Goal: Complete application form

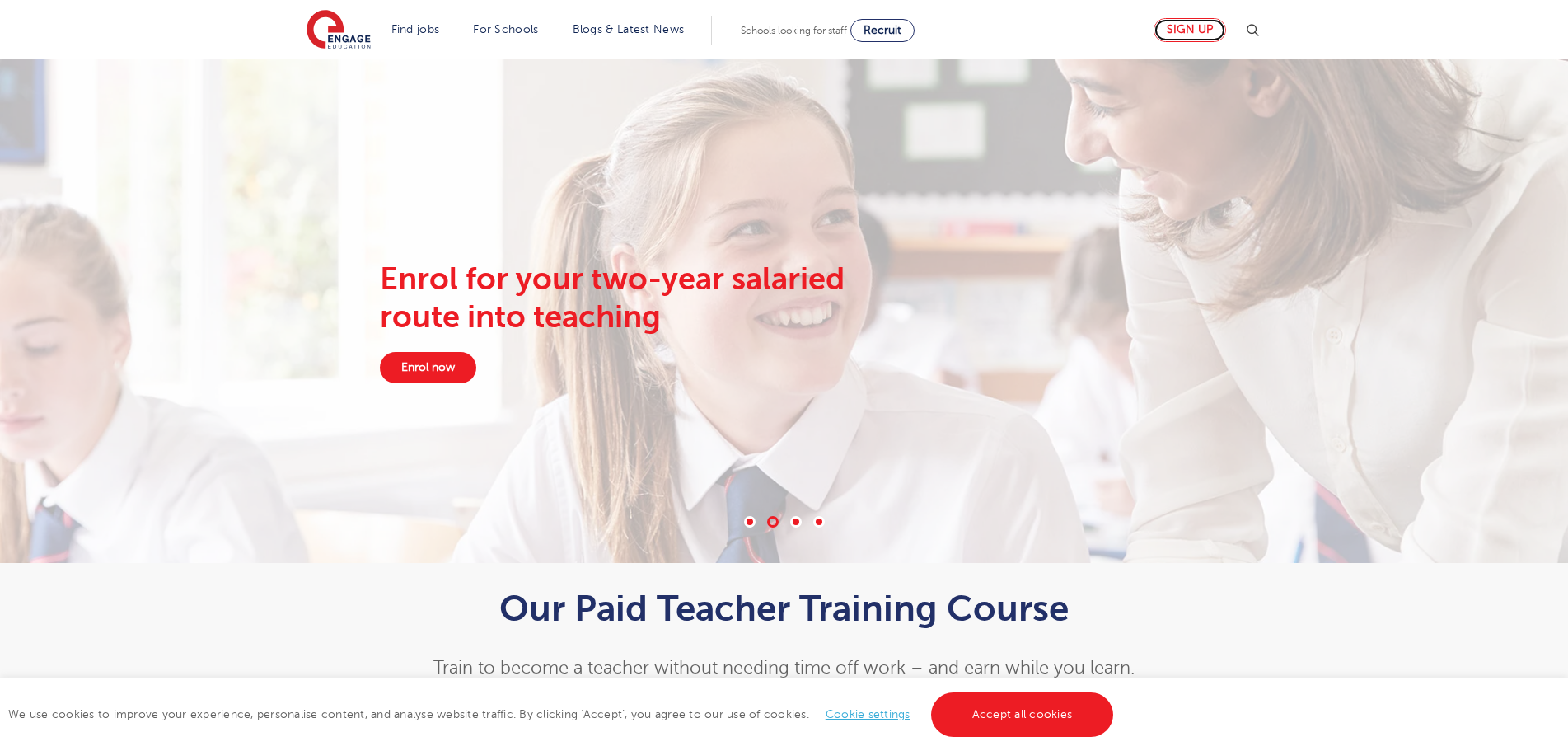
click at [1212, 25] on link "Sign up" at bounding box center [1190, 30] width 72 height 24
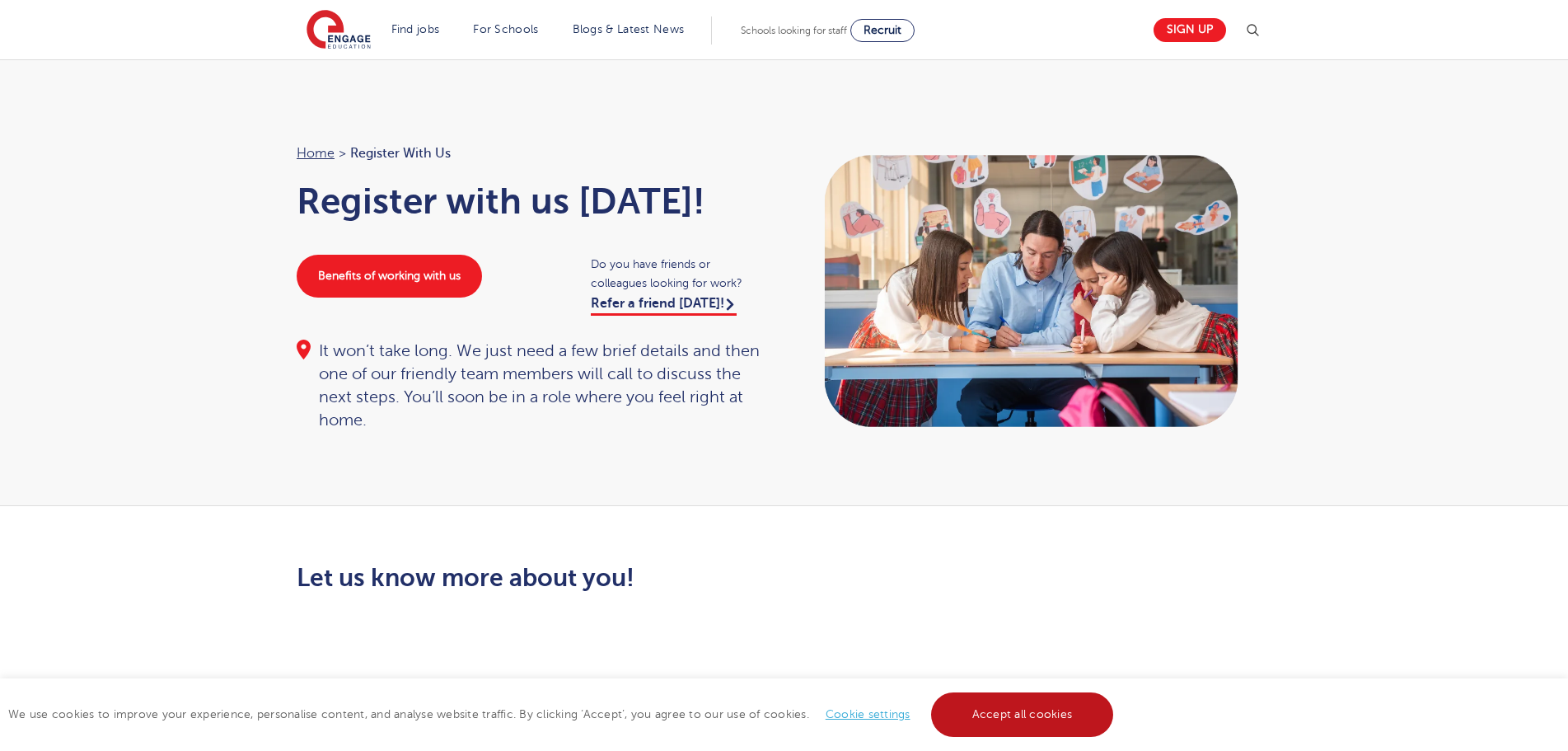
click at [1002, 718] on link "Accept all cookies" at bounding box center [1022, 714] width 183 height 44
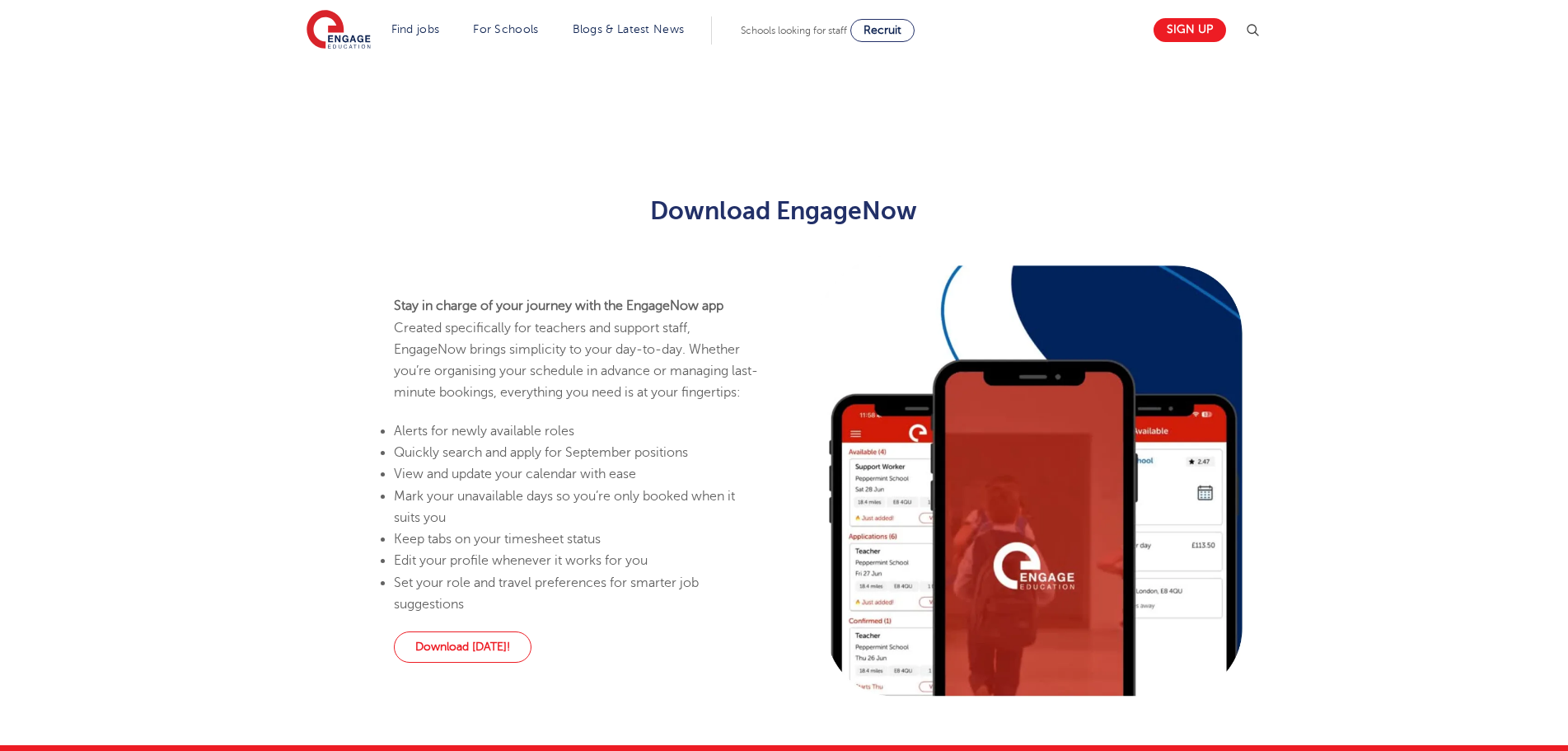
scroll to position [907, 0]
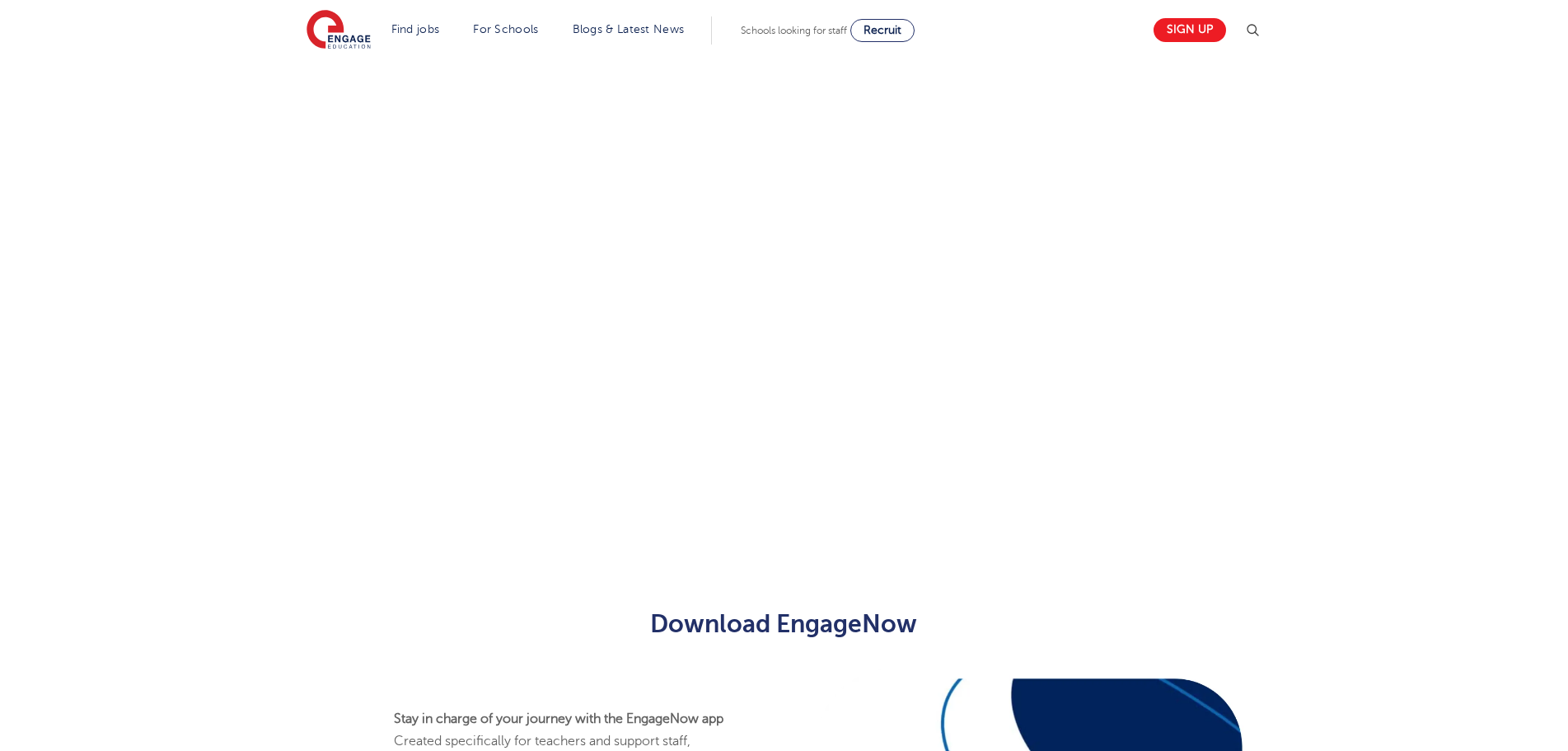
click at [1157, 310] on div "Let us know more about you!" at bounding box center [784, 92] width 999 height 870
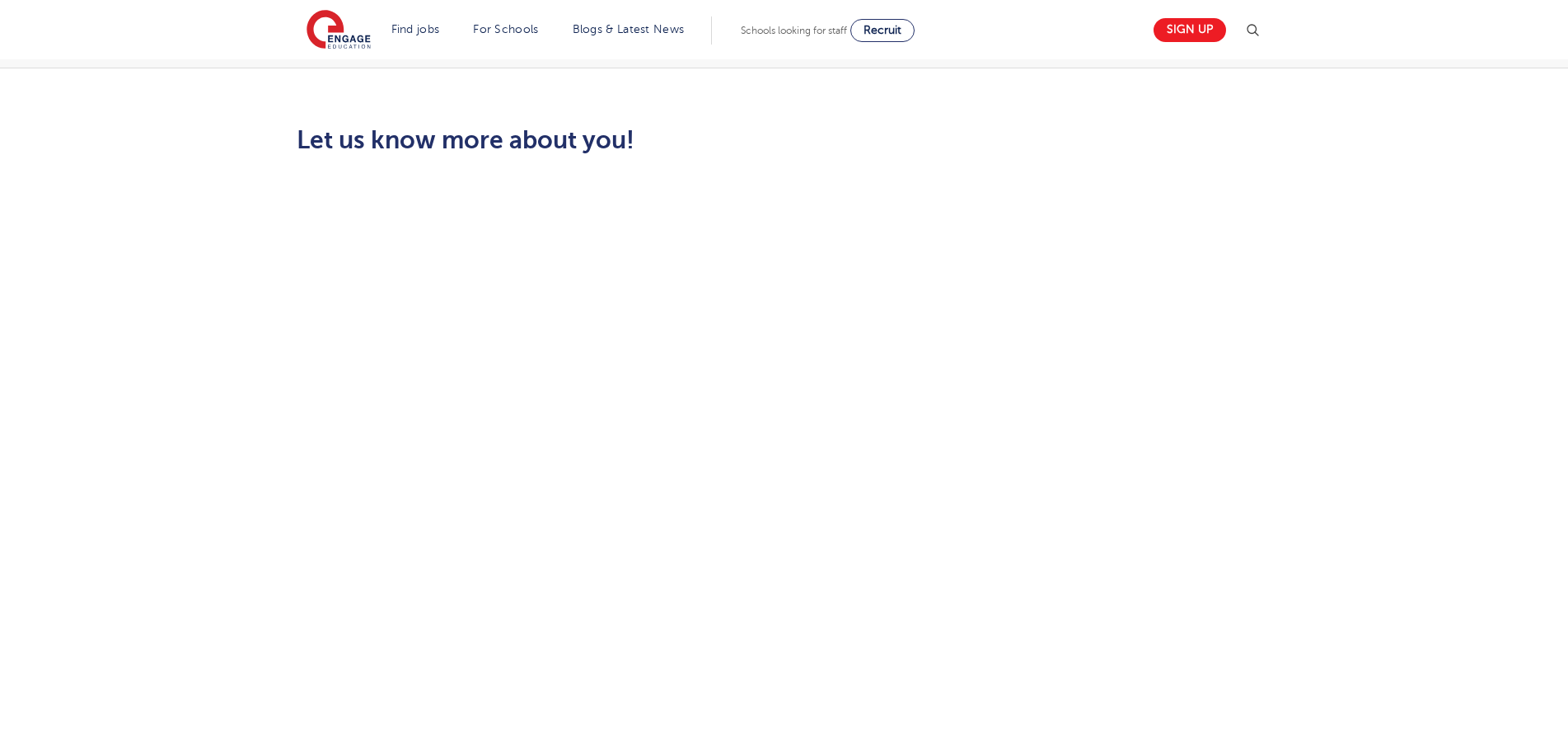
scroll to position [412, 0]
